Goal: Information Seeking & Learning: Find specific page/section

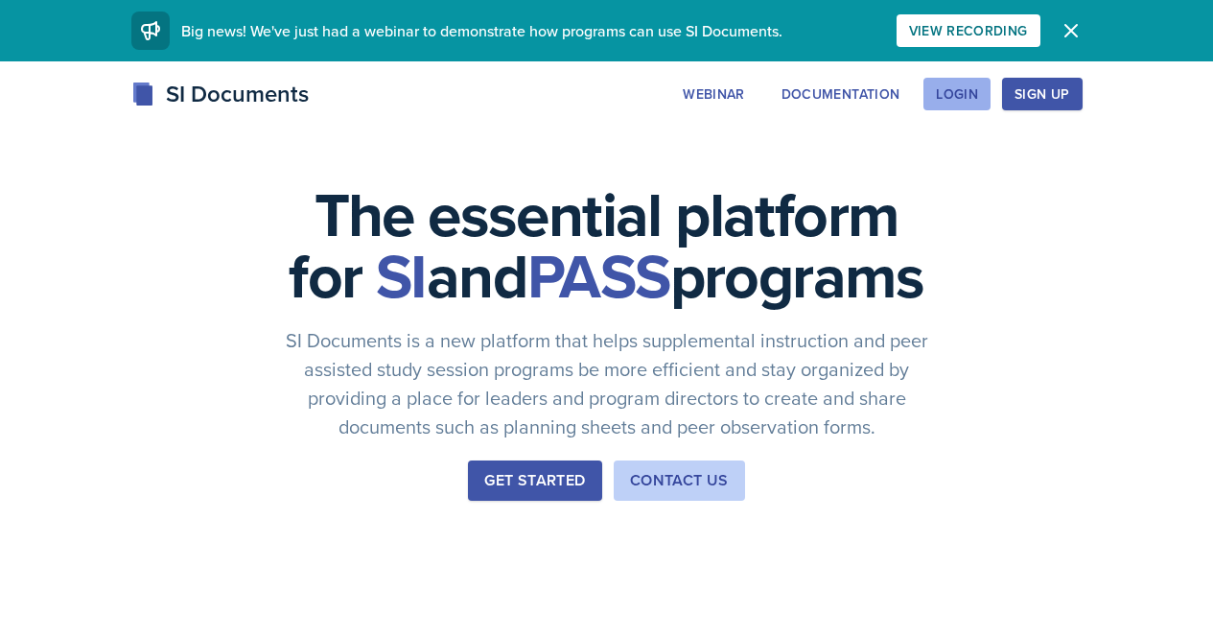
click at [978, 97] on div "Login" at bounding box center [957, 93] width 42 height 15
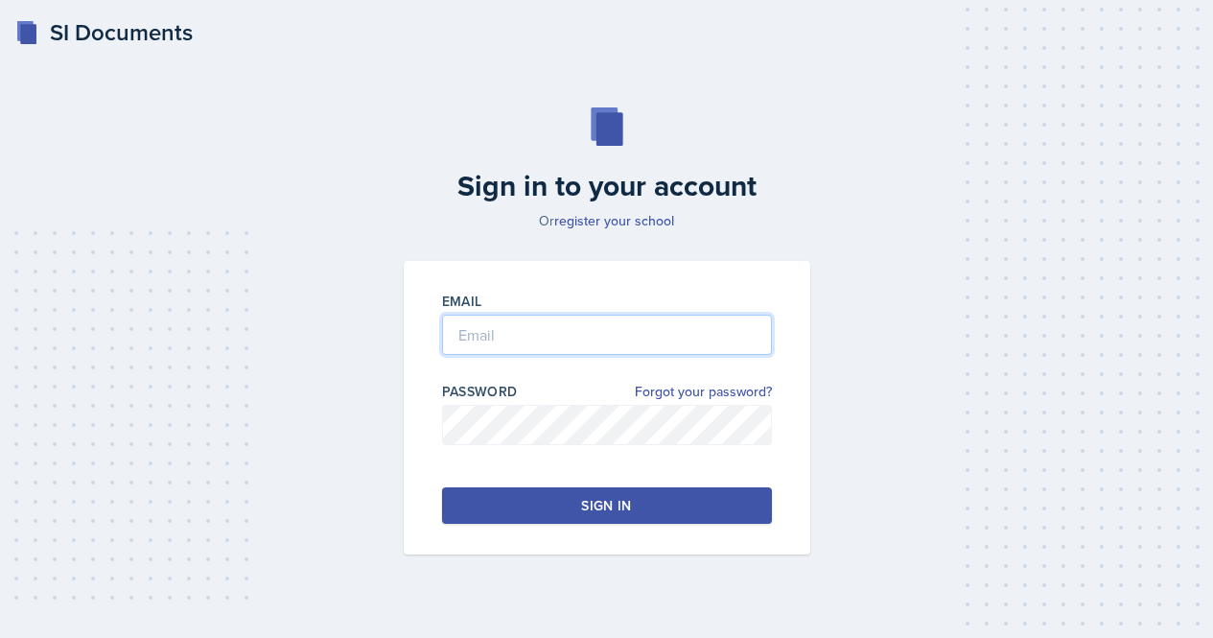
click at [610, 345] on input "email" at bounding box center [607, 335] width 330 height 40
type input "[EMAIL_ADDRESS][PERSON_NAME][DOMAIN_NAME]"
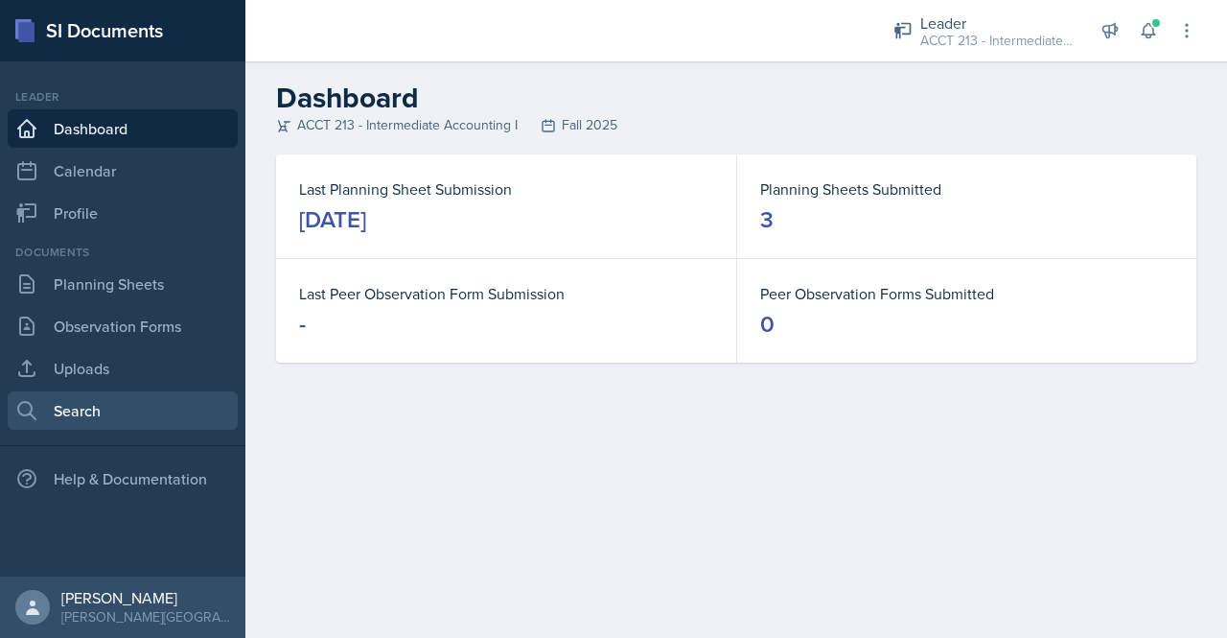
click at [107, 405] on link "Search" at bounding box center [123, 410] width 230 height 38
select select "all"
select select "1"
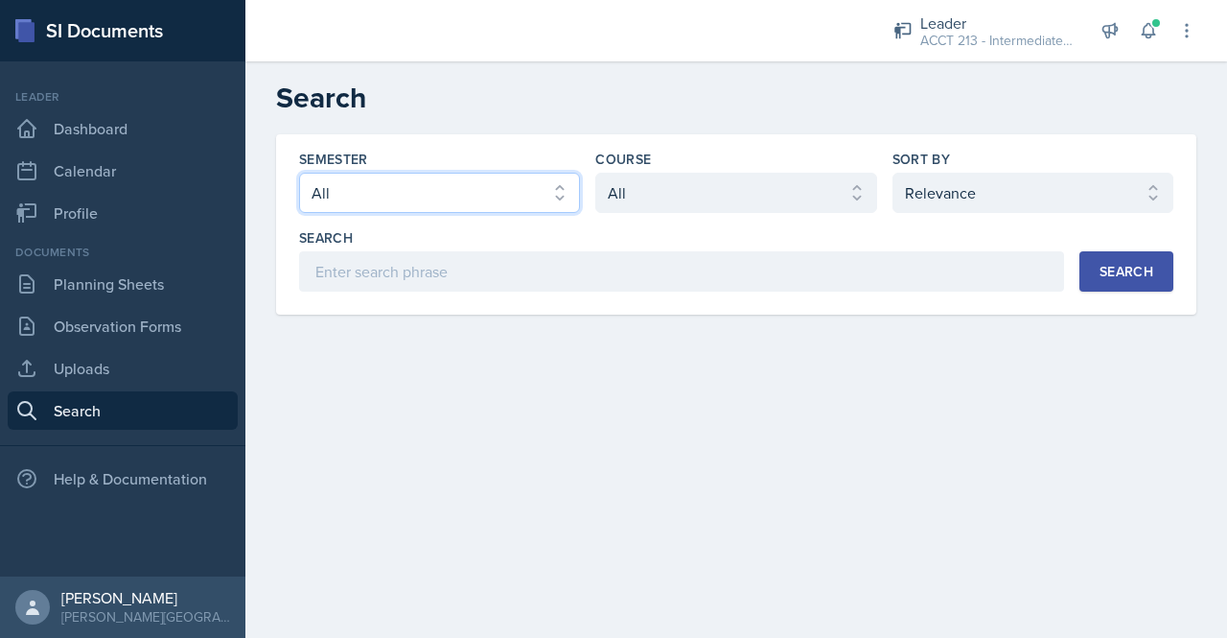
click at [502, 207] on select "Select semester All Fall 2025 SPRING 2025 Fall 2024 Spring 2024 Fall 2023 Sprin…" at bounding box center [439, 193] width 281 height 40
select select "a7ad9a0f-28b3-4f07-90bc-ebda486deedd"
click at [299, 173] on select "Select semester All Fall 2025 SPRING 2025 Fall 2024 Spring 2024 Fall 2023 Sprin…" at bounding box center [439, 193] width 281 height 40
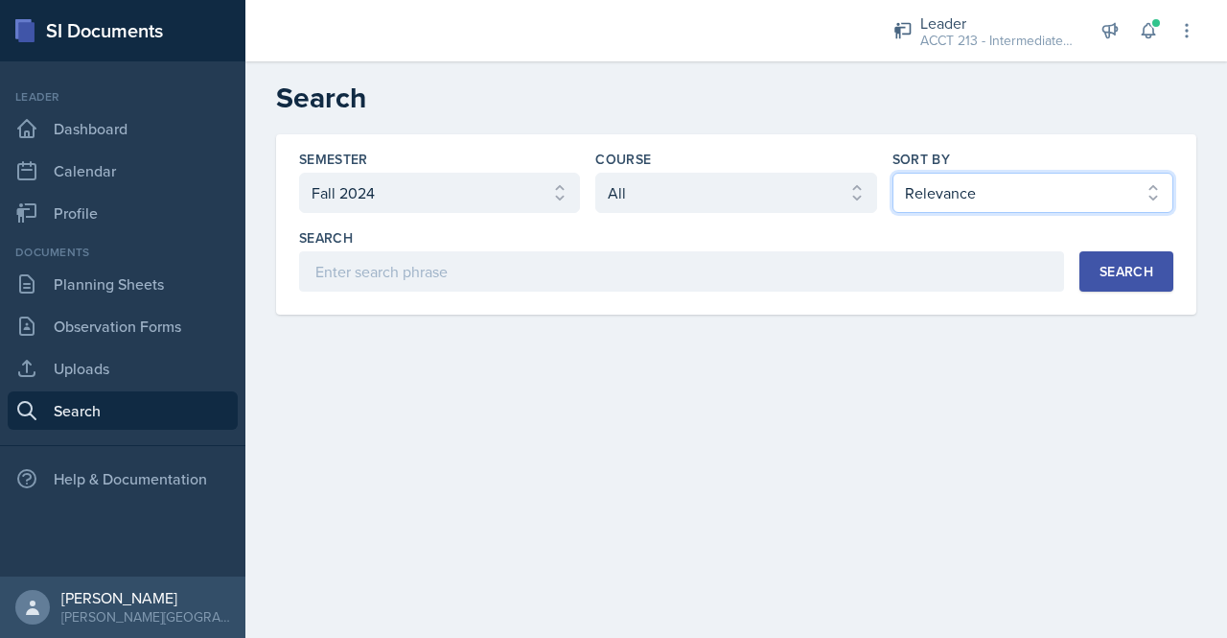
click at [1110, 192] on select "Select sort by Relevance Document Date (Asc) Document Date (Desc)" at bounding box center [1033, 193] width 281 height 40
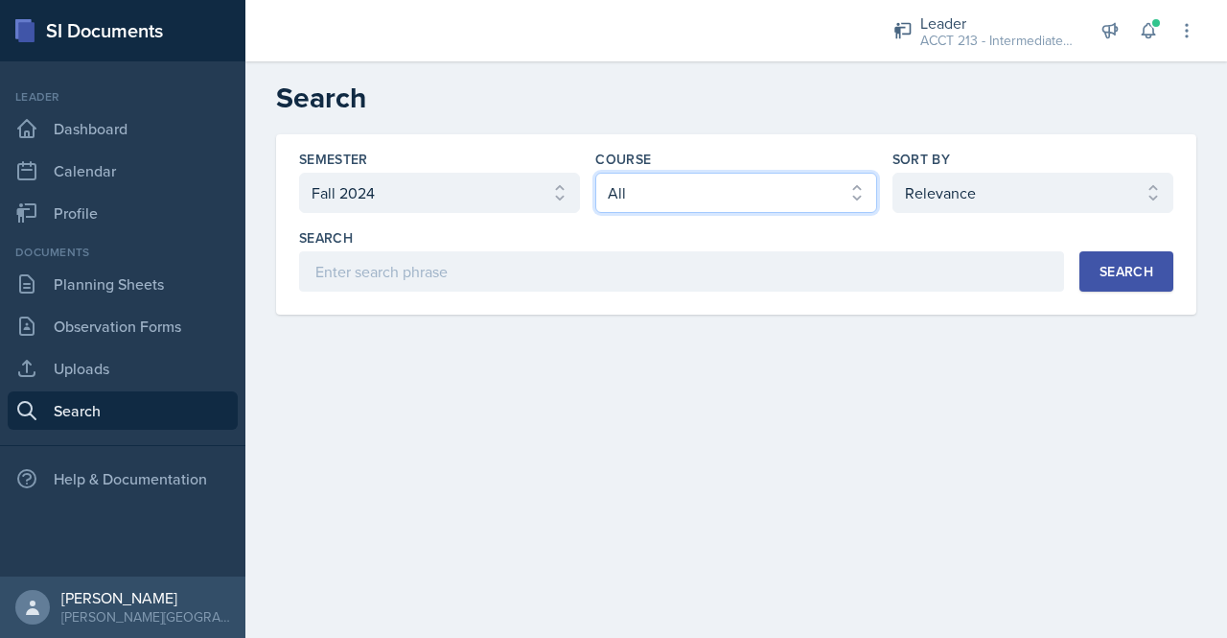
click at [780, 189] on select "Select course All ACCT 113 - Principles of Accounting I ACCT 213 - Intermediate…" at bounding box center [736, 193] width 281 height 40
select select "a3b952a5-493a-498d-99ed-b0c1dc4e84de"
click at [596, 173] on select "Select course All ACCT 113 - Principles of Accounting I ACCT 213 - Intermediate…" at bounding box center [736, 193] width 281 height 40
click at [1106, 259] on button "Search" at bounding box center [1127, 271] width 94 height 40
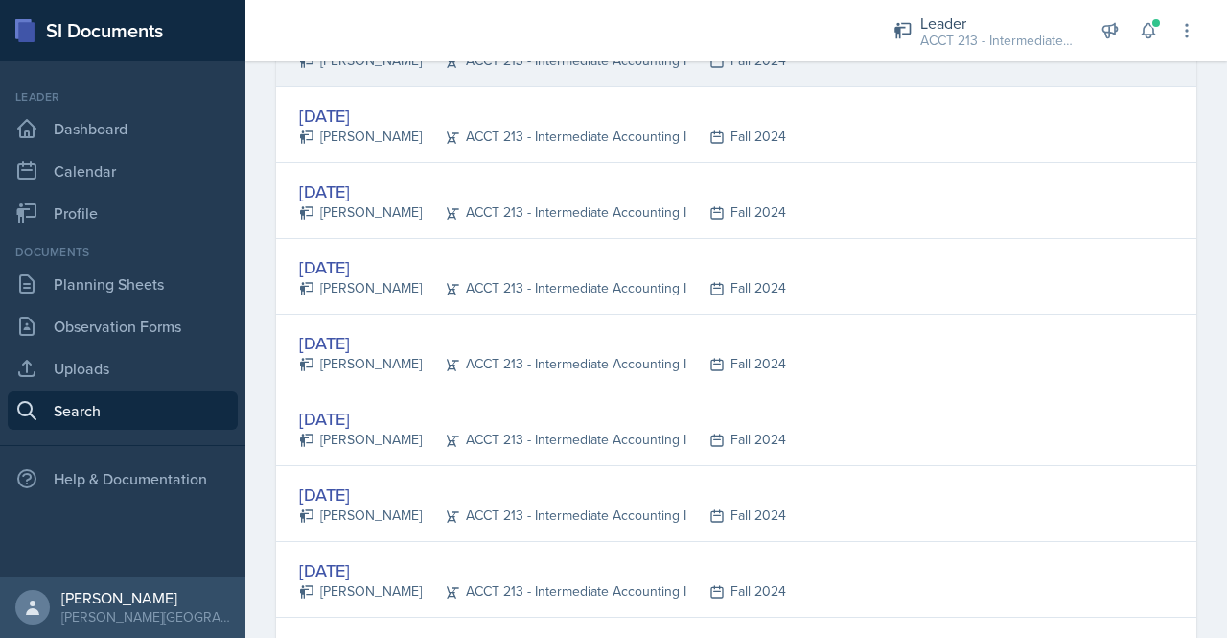
scroll to position [530, 0]
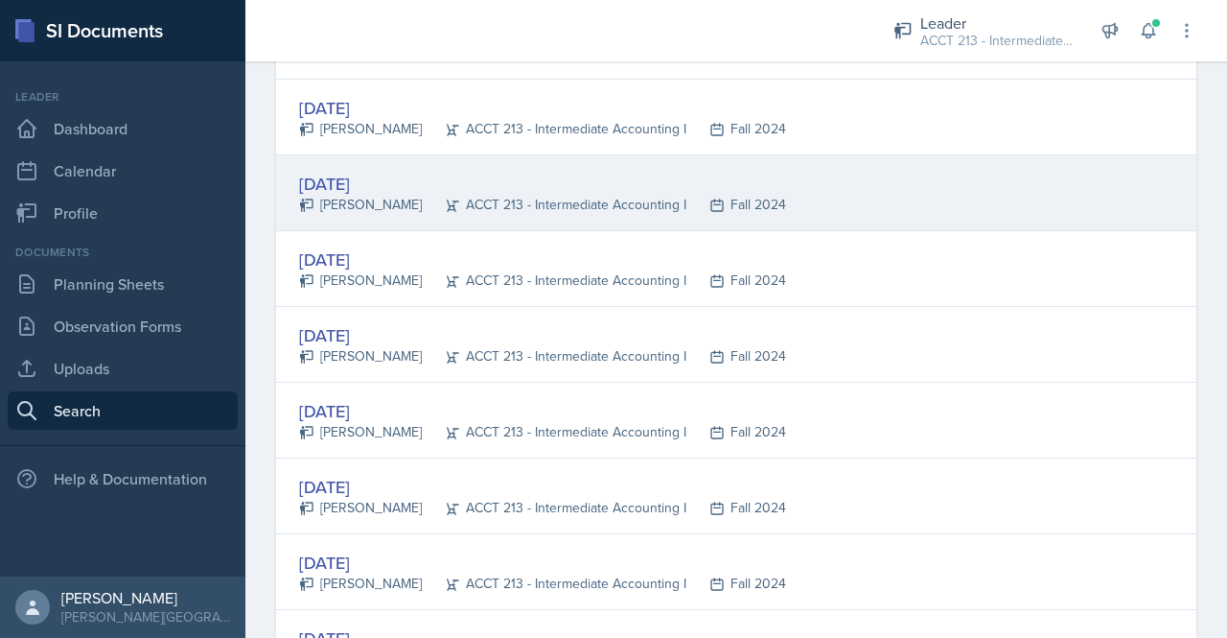
click at [355, 182] on div "[DATE]" at bounding box center [542, 184] width 487 height 26
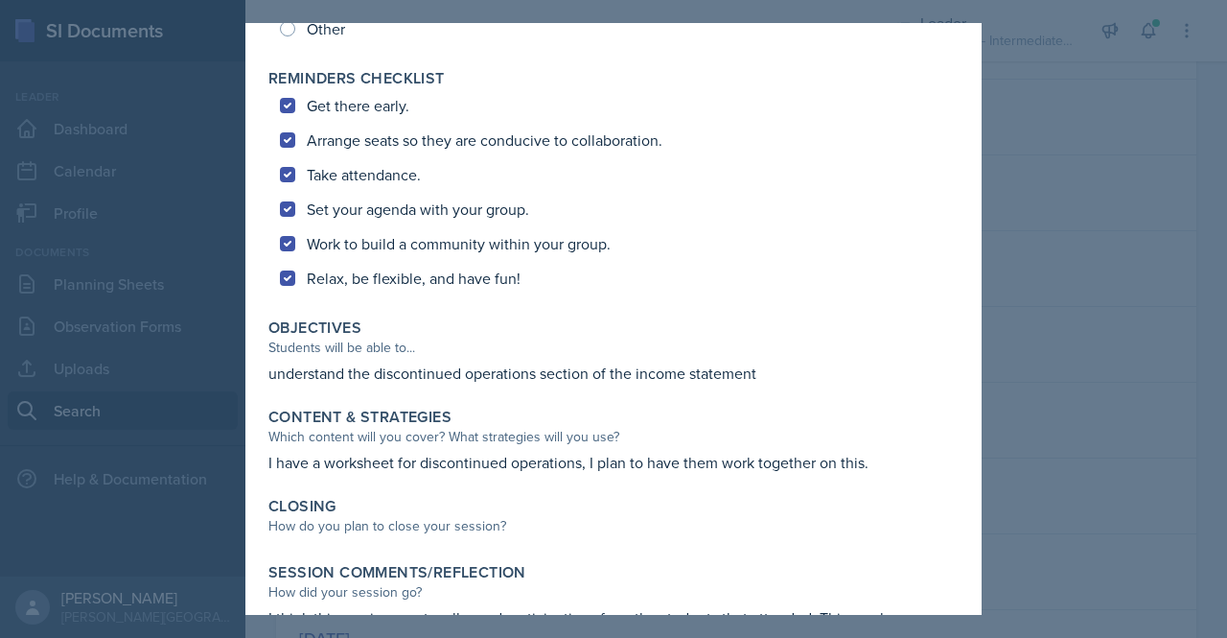
scroll to position [0, 0]
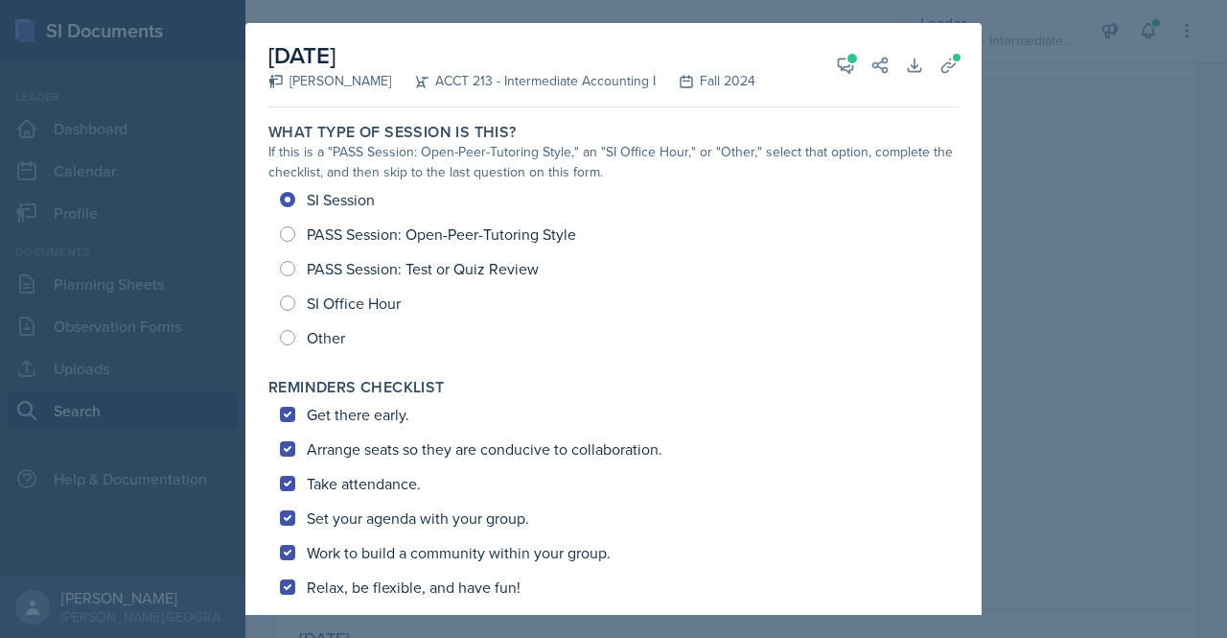
click at [1054, 105] on div at bounding box center [613, 319] width 1227 height 638
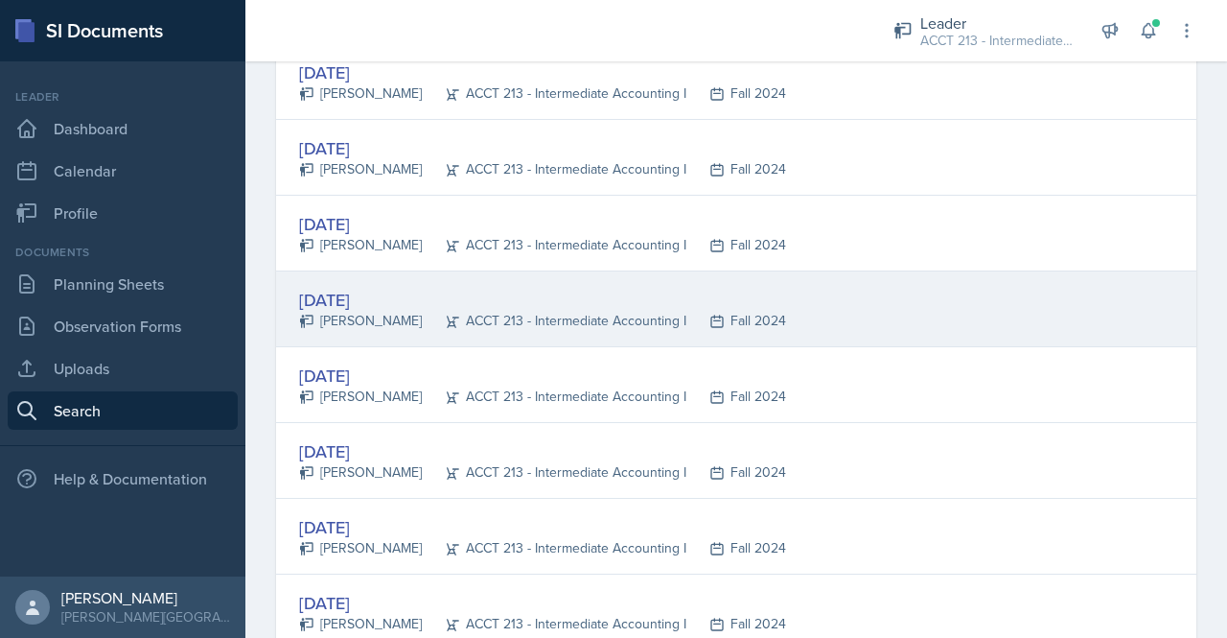
scroll to position [419, 0]
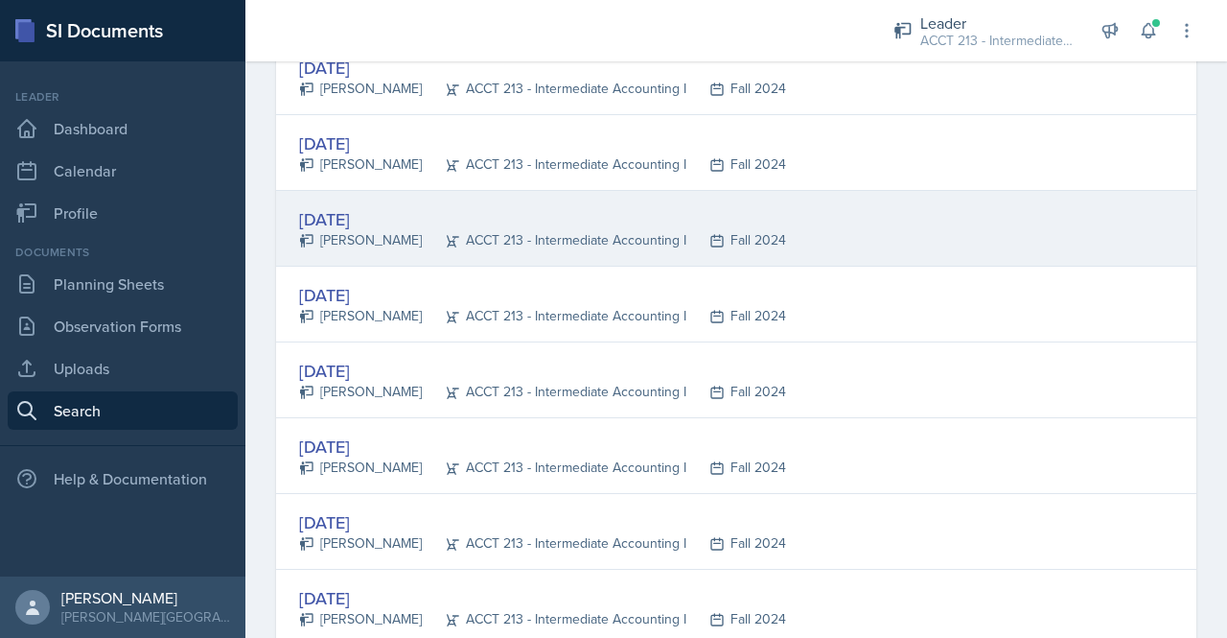
click at [385, 219] on div "[DATE]" at bounding box center [542, 219] width 487 height 26
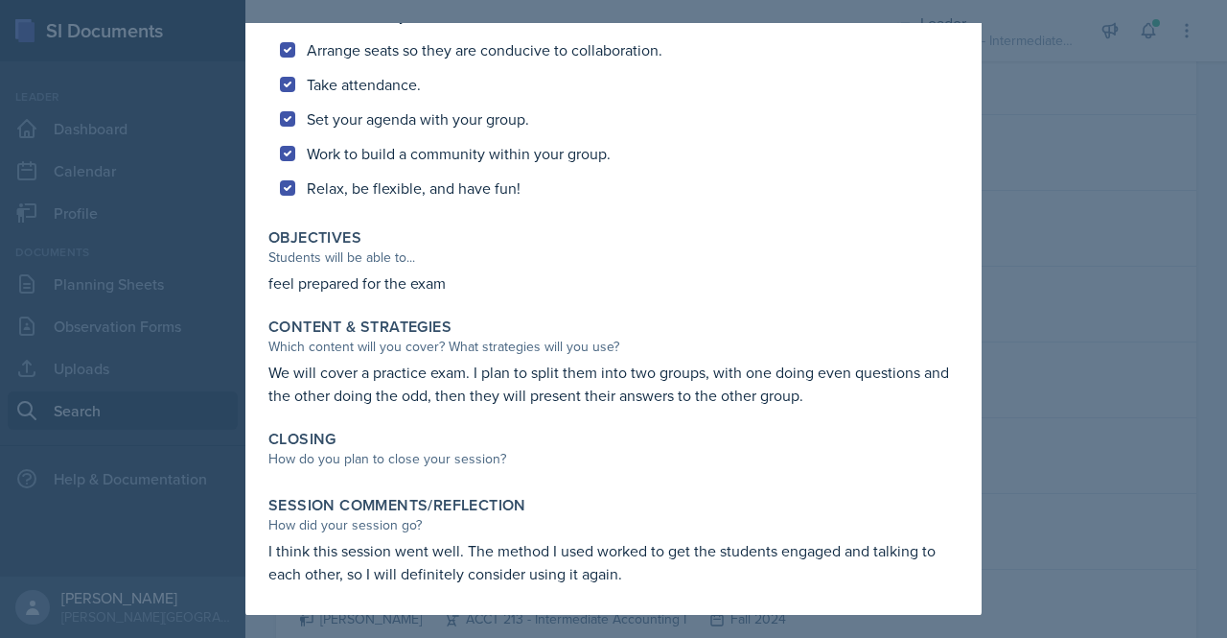
scroll to position [400, 0]
click at [1060, 182] on div at bounding box center [613, 319] width 1227 height 638
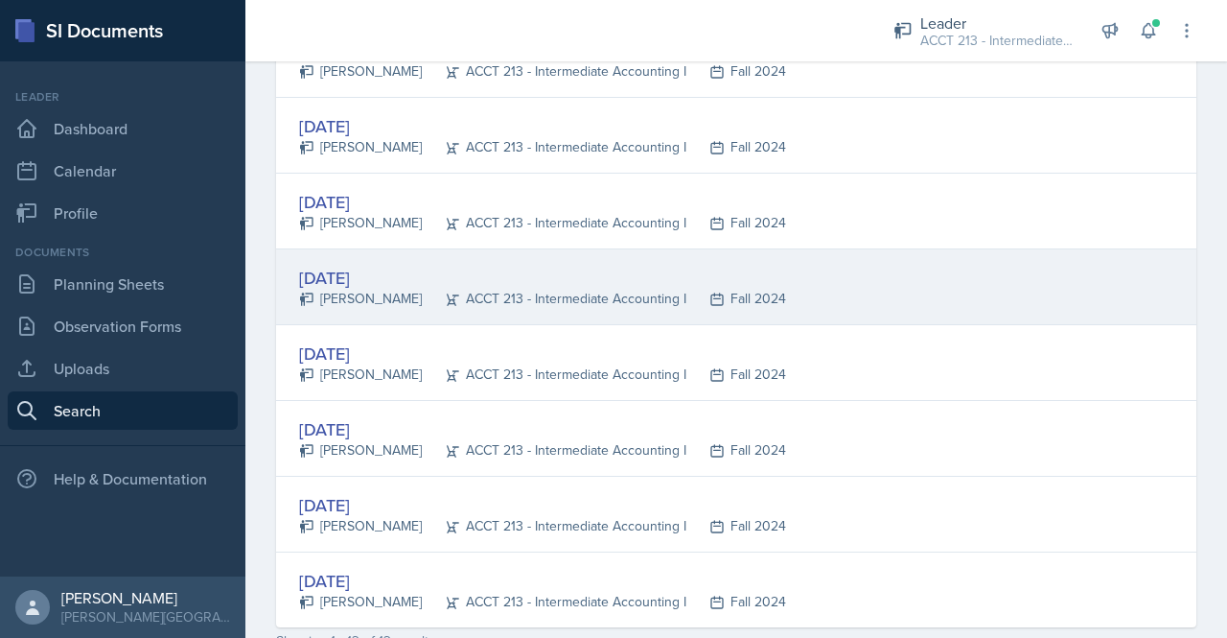
scroll to position [740, 0]
